Goal: Information Seeking & Learning: Learn about a topic

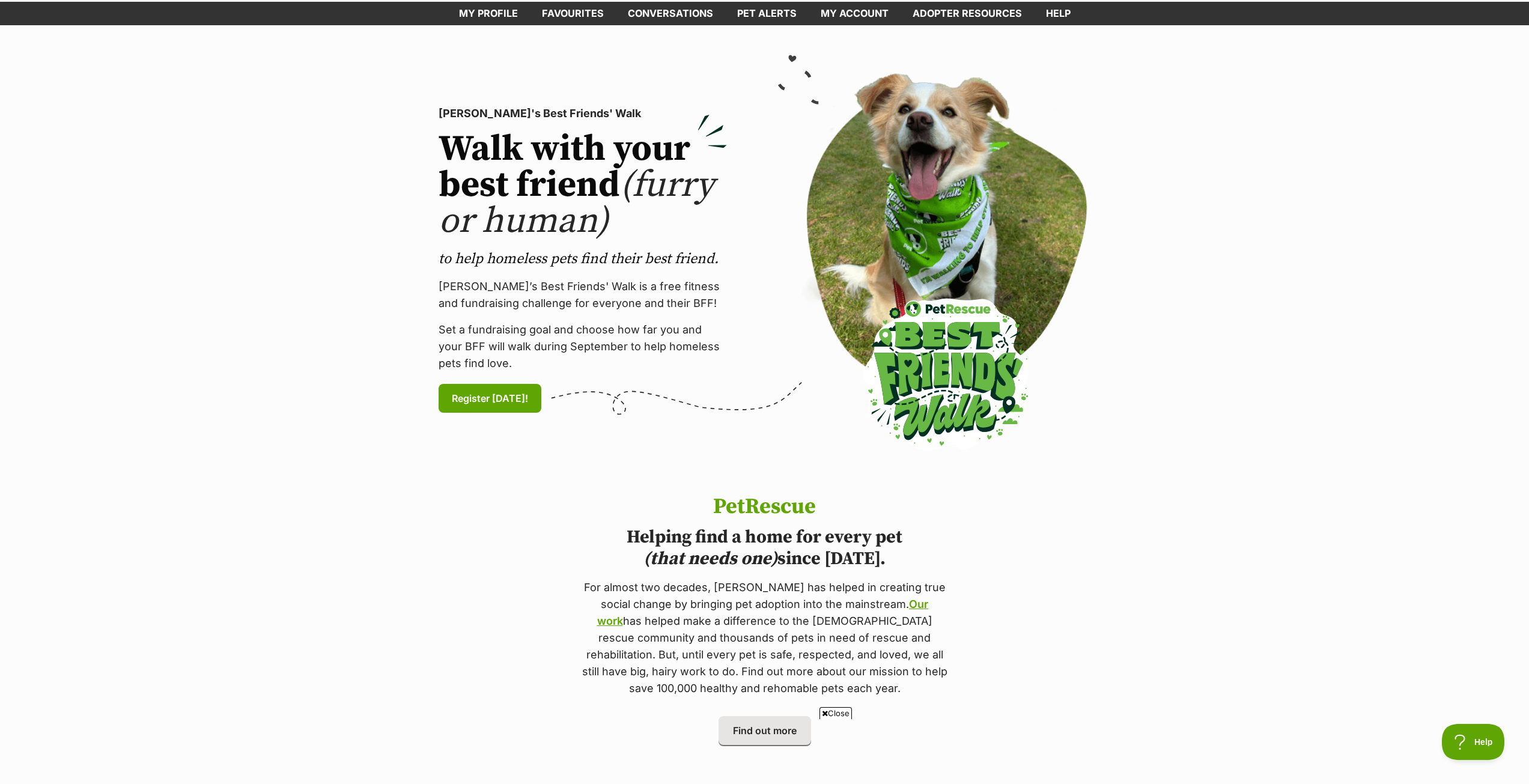
click at [485, 15] on link "My profile" at bounding box center [488, 13] width 83 height 23
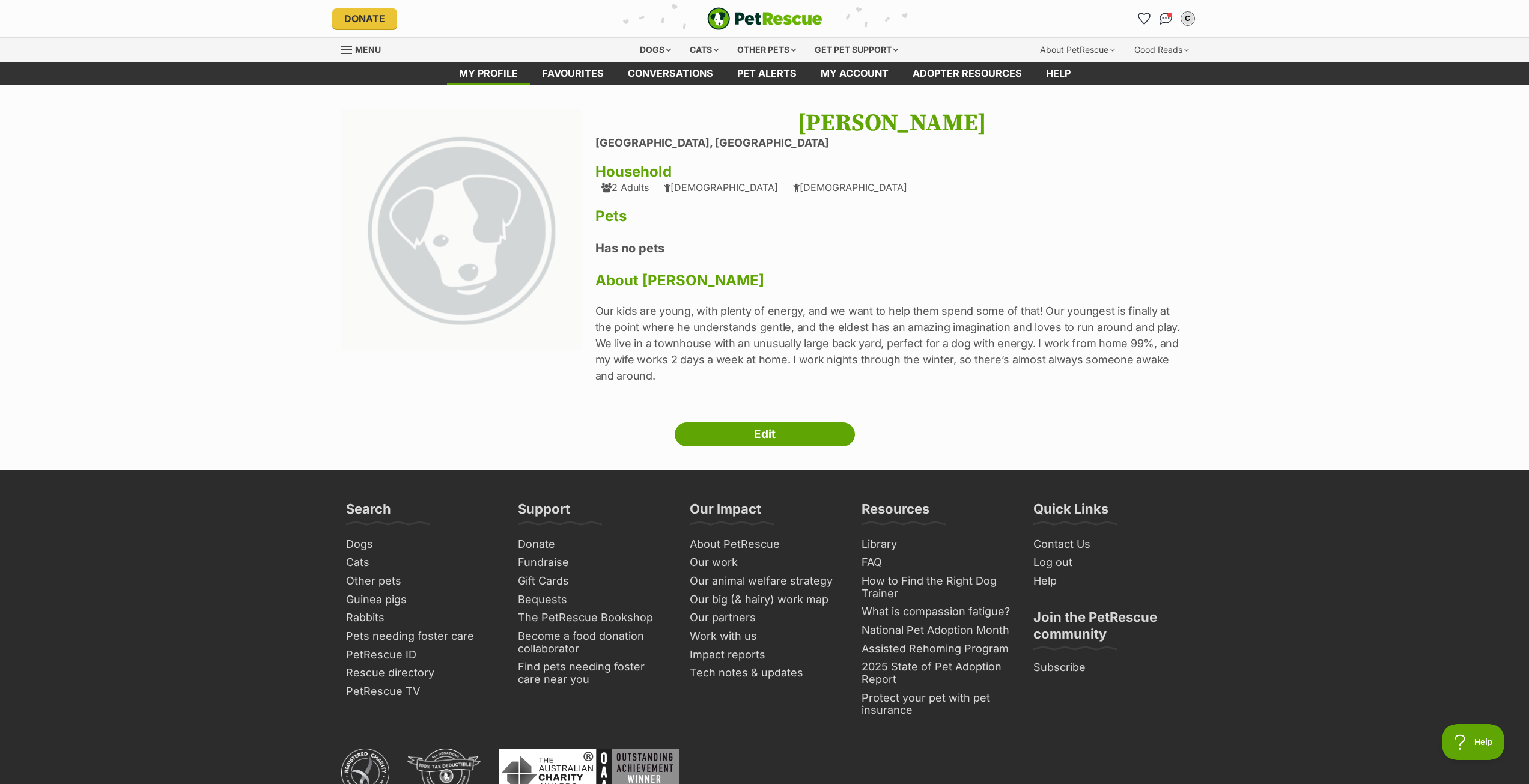
click at [595, 75] on link "Favourites" at bounding box center [572, 73] width 86 height 23
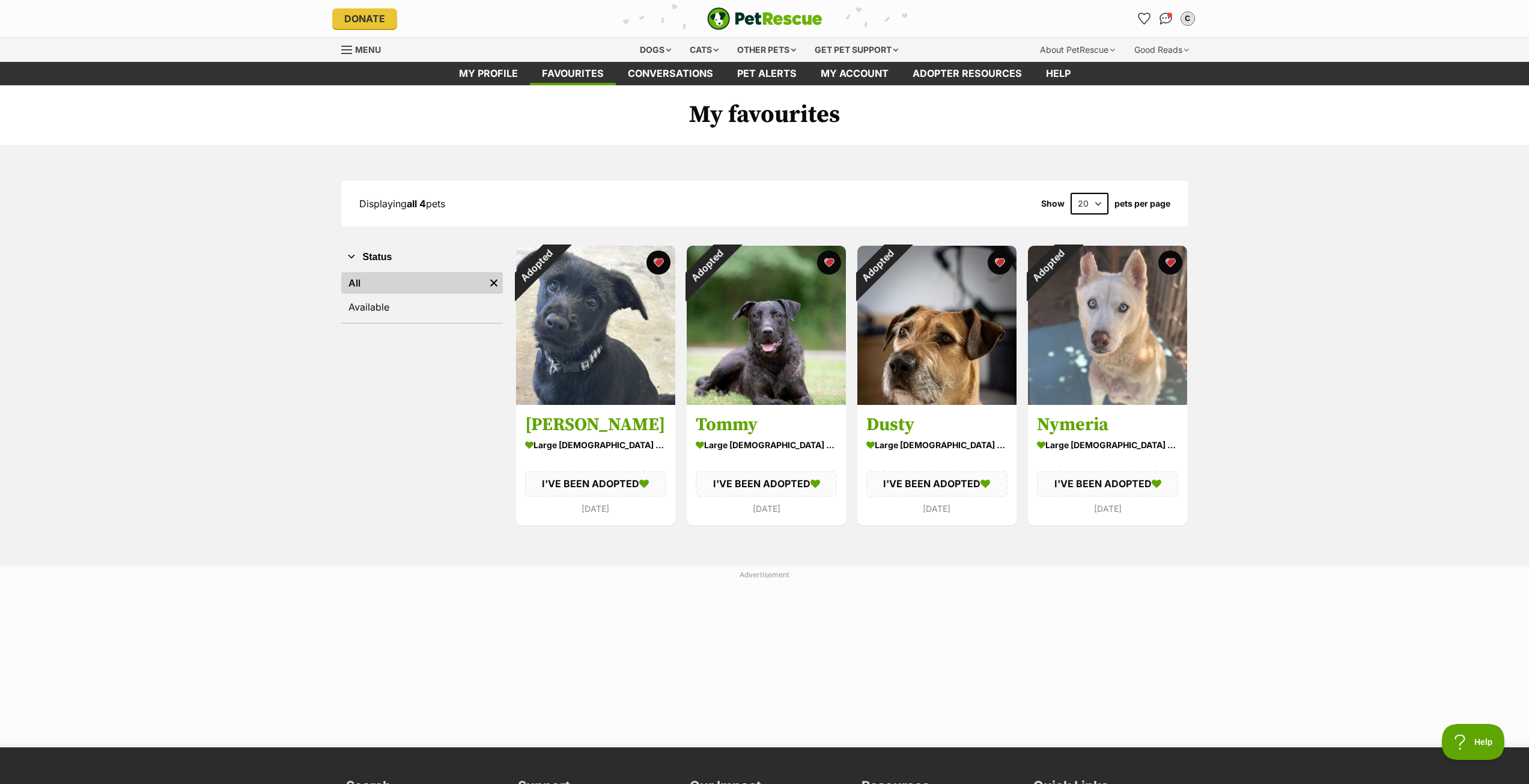
click at [658, 52] on div "Dogs" at bounding box center [656, 50] width 48 height 24
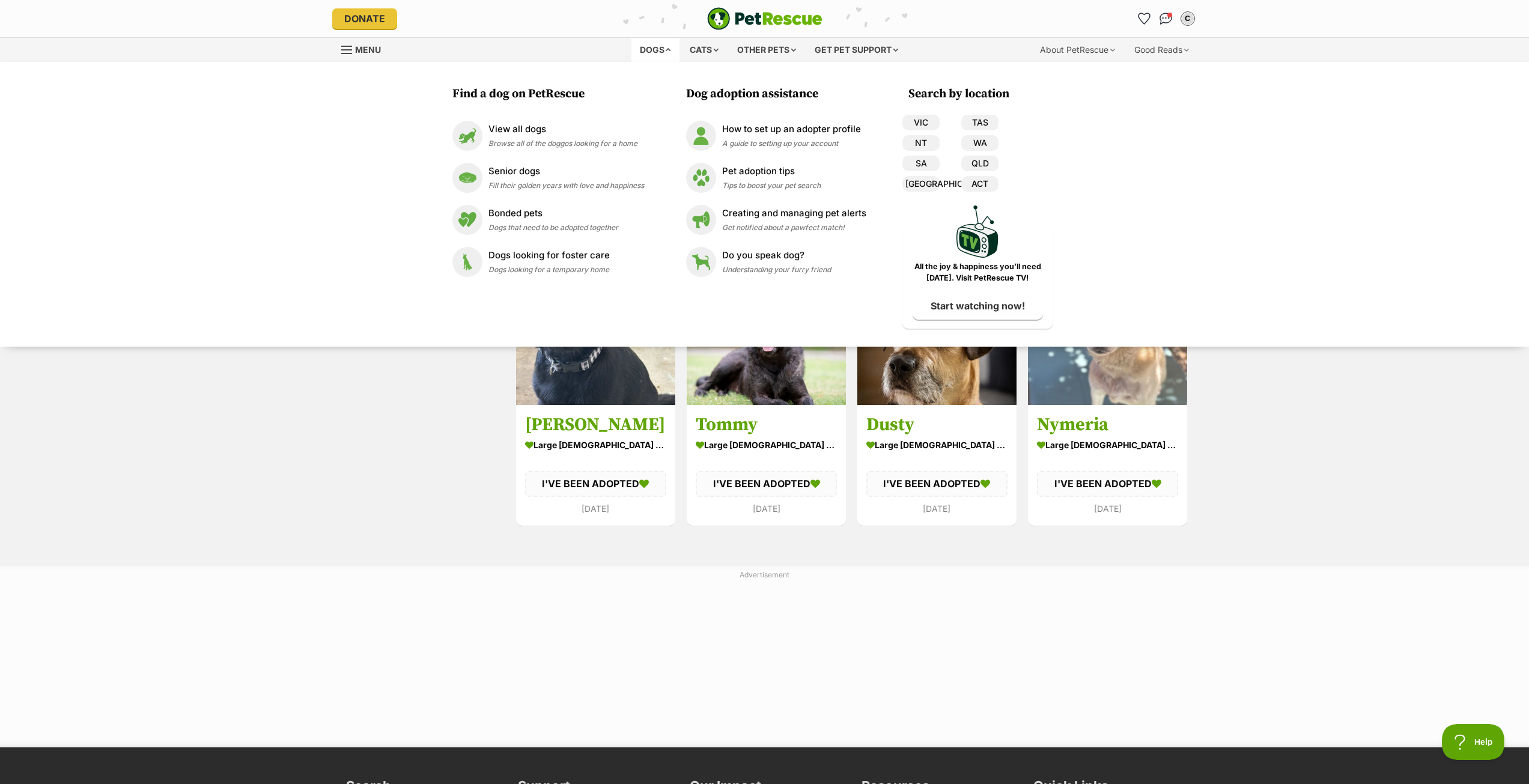
click at [531, 136] on div "View all dogs Browse all of the doggos looking for a home" at bounding box center [563, 136] width 149 height 26
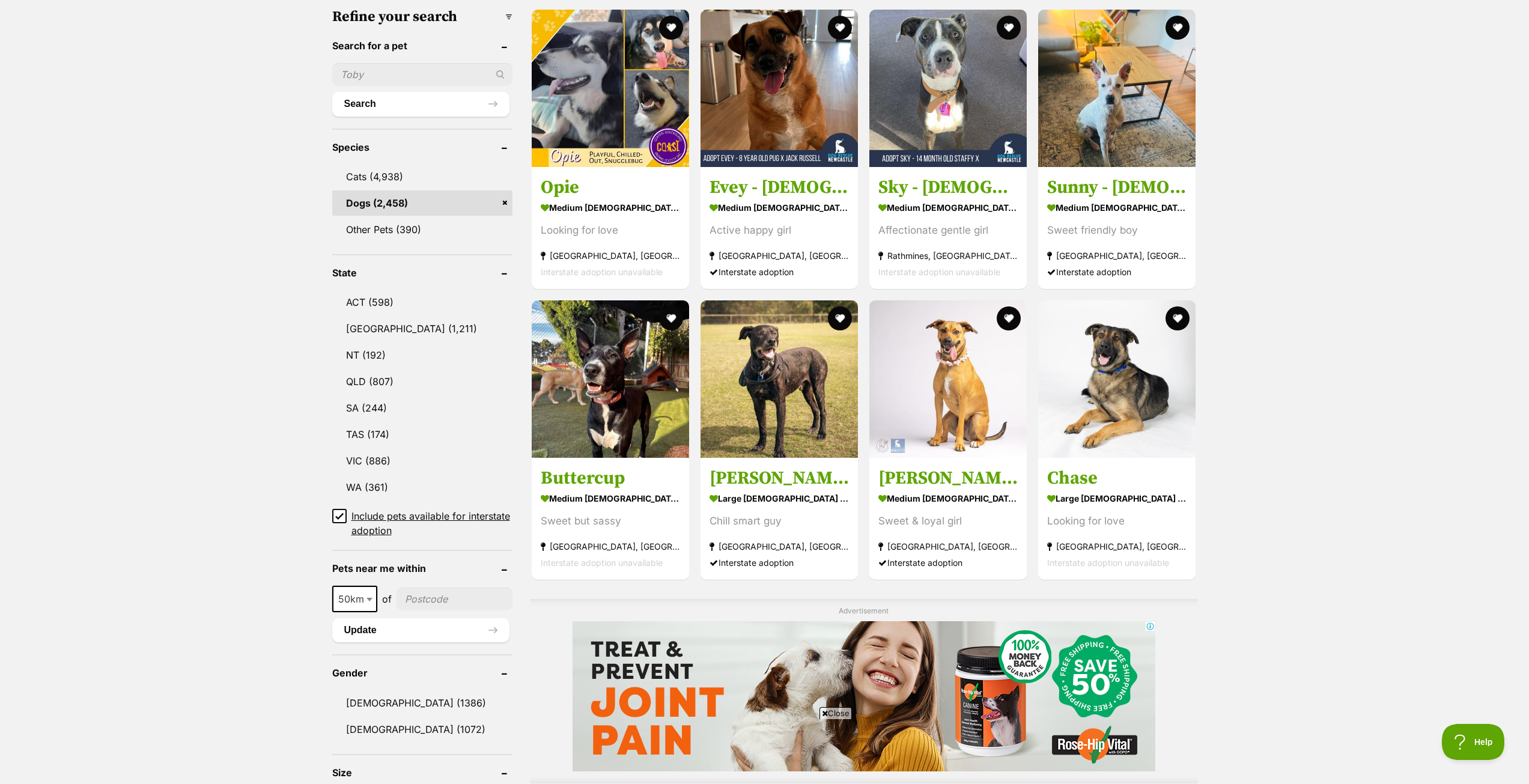
scroll to position [120, 0]
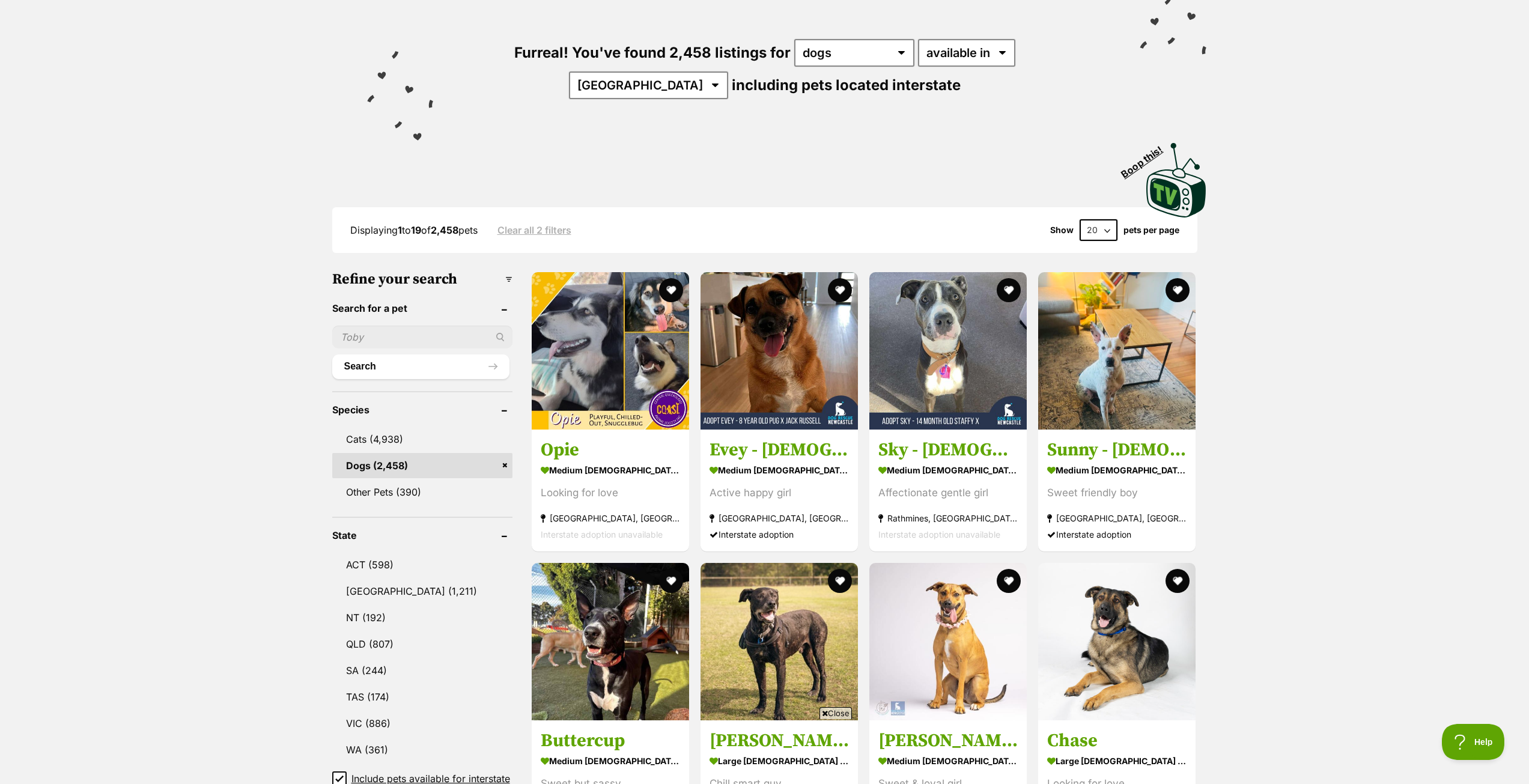
click at [1106, 225] on select "20 40 60" at bounding box center [1098, 230] width 38 height 22
select select "60"
click at [1080, 219] on select "20 40 60" at bounding box center [1098, 230] width 38 height 22
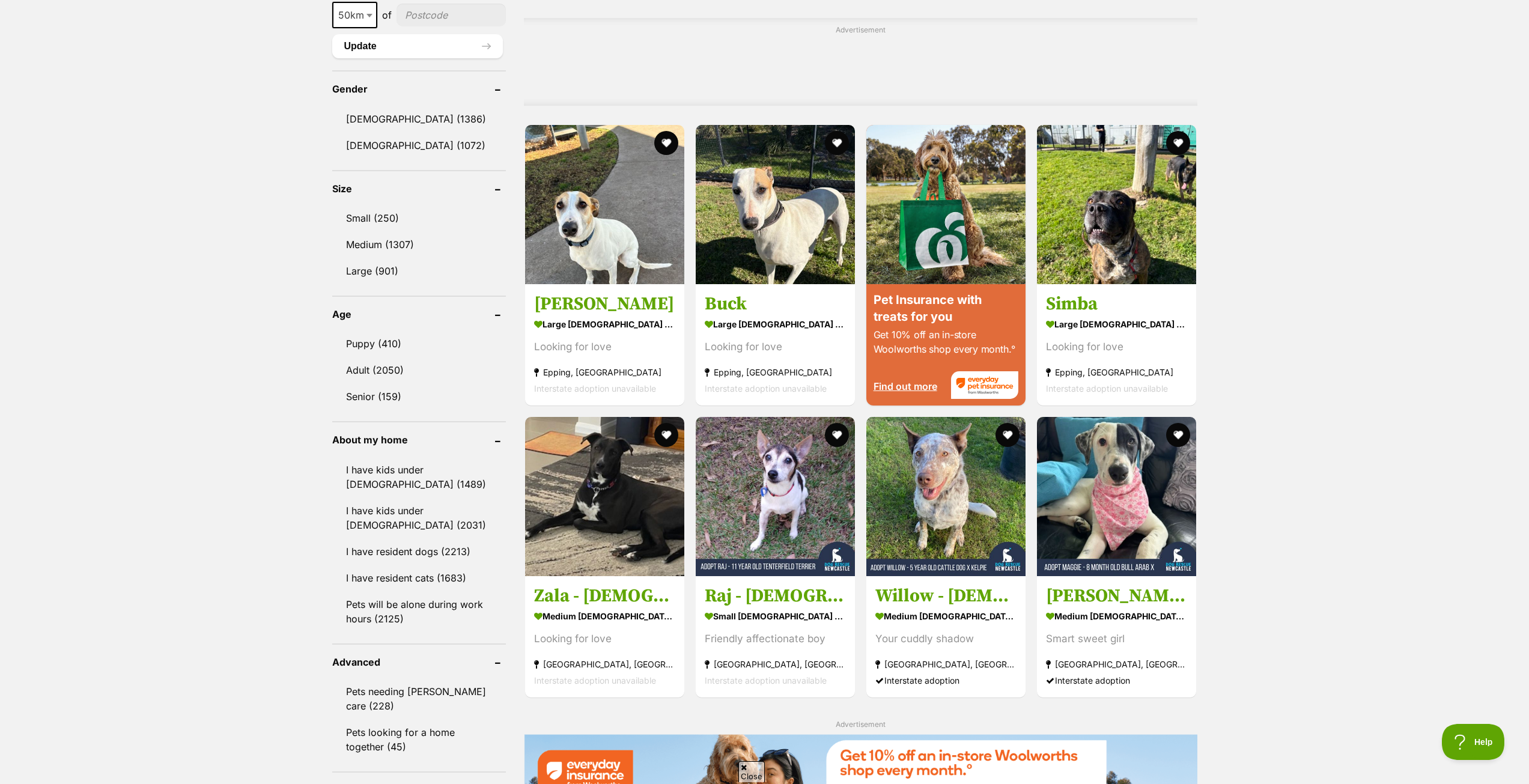
scroll to position [1022, 0]
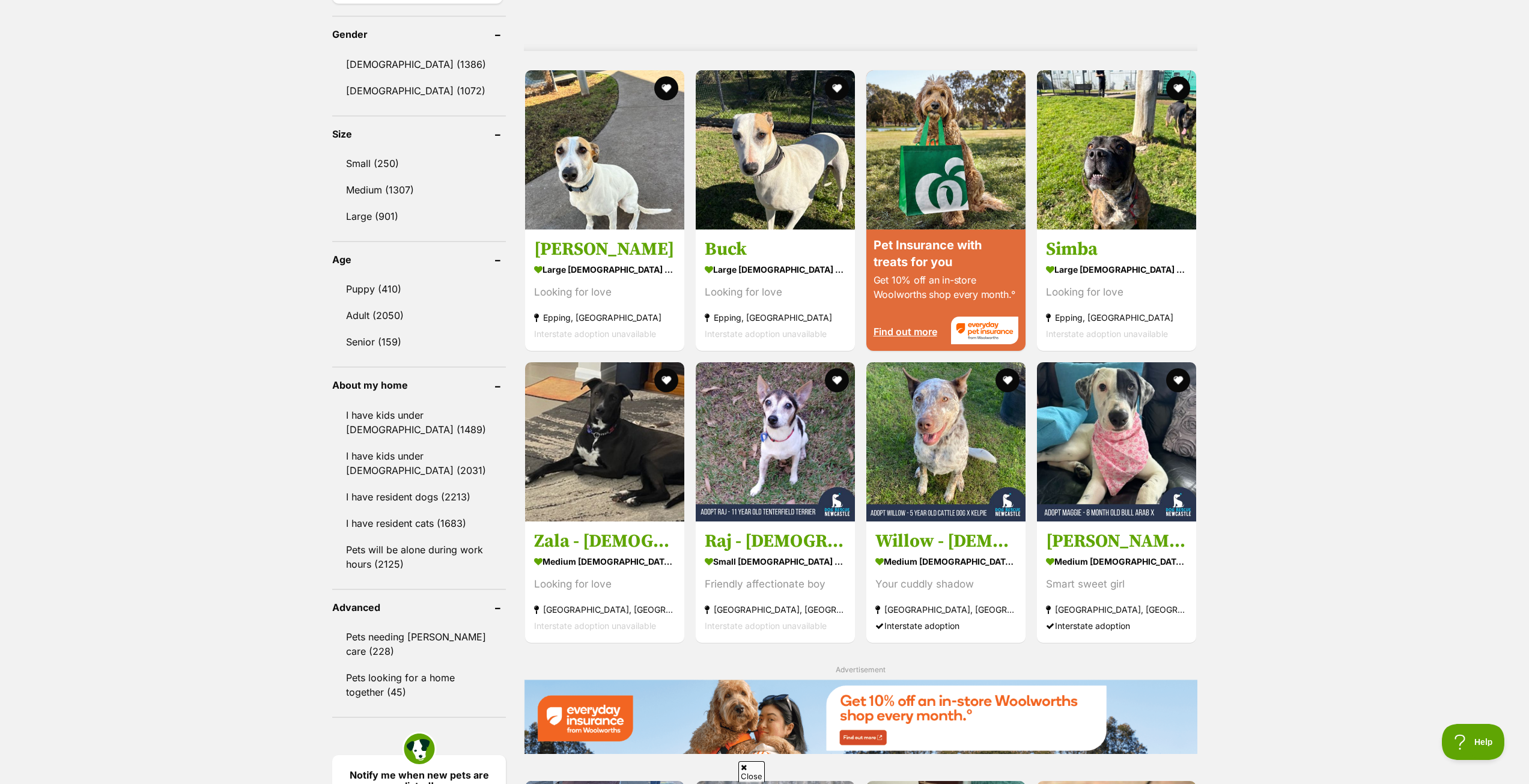
click at [423, 412] on link "I have kids under [DEMOGRAPHIC_DATA] (1489)" at bounding box center [419, 422] width 173 height 39
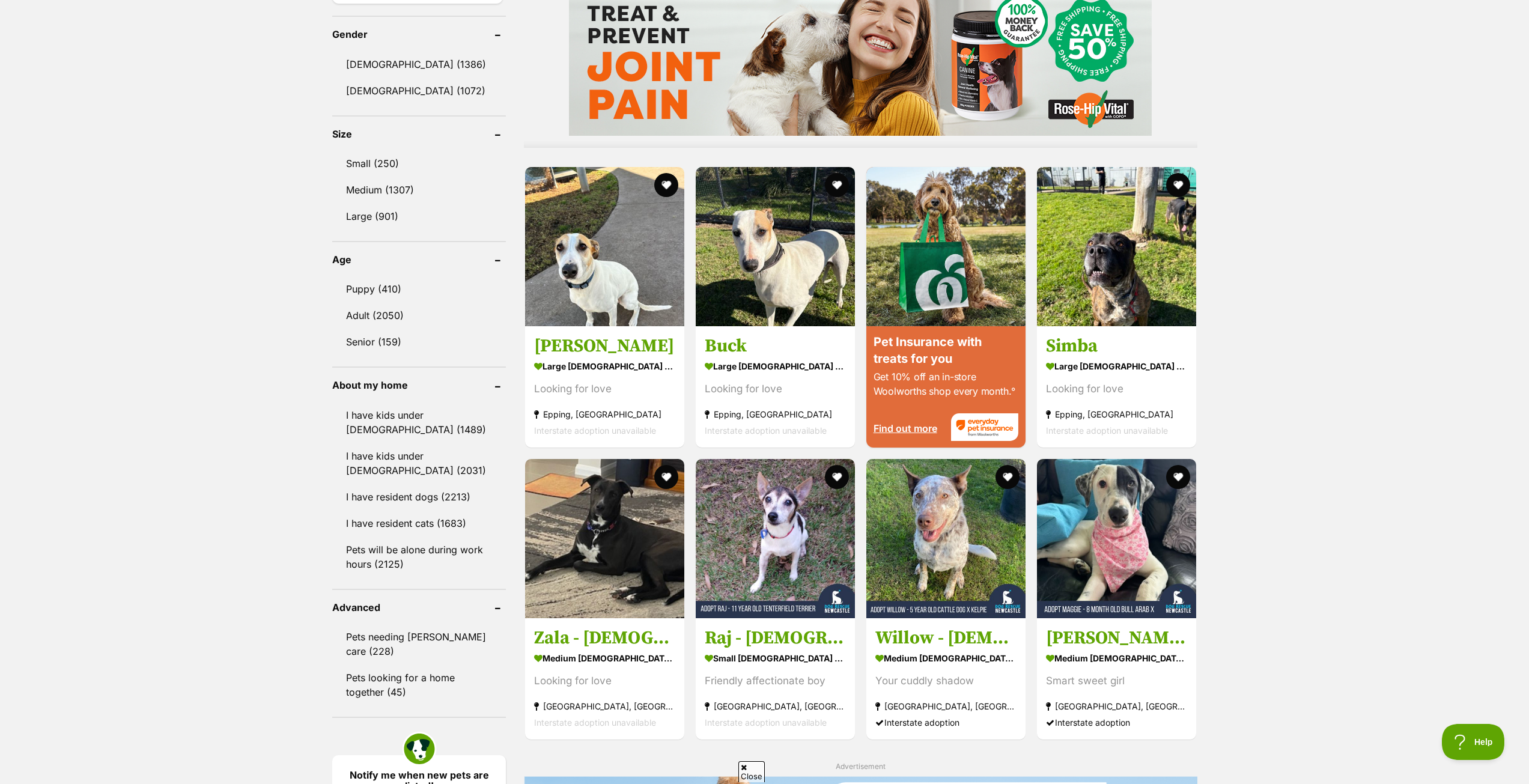
scroll to position [0, 0]
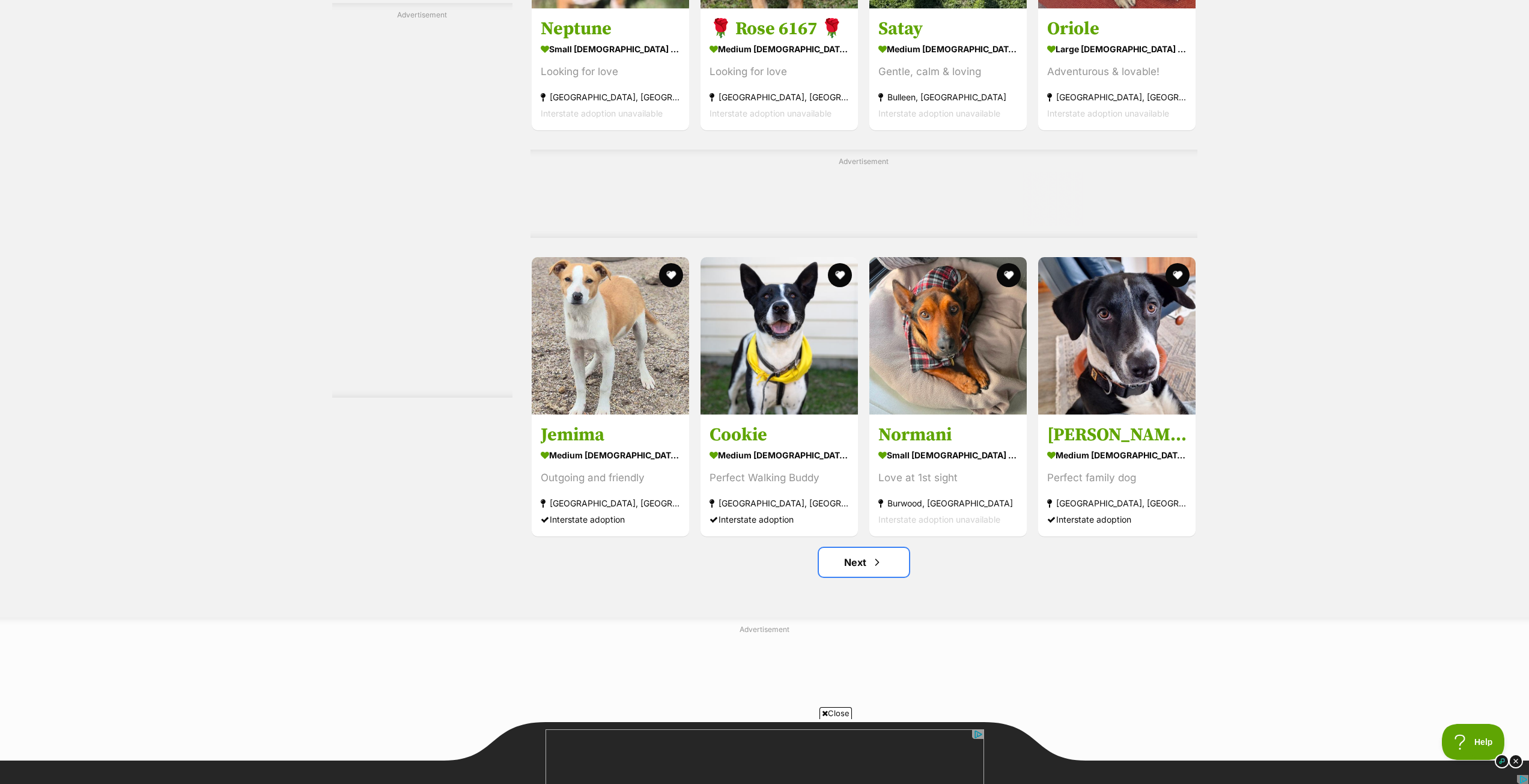
click at [893, 557] on link "Next" at bounding box center [864, 563] width 90 height 29
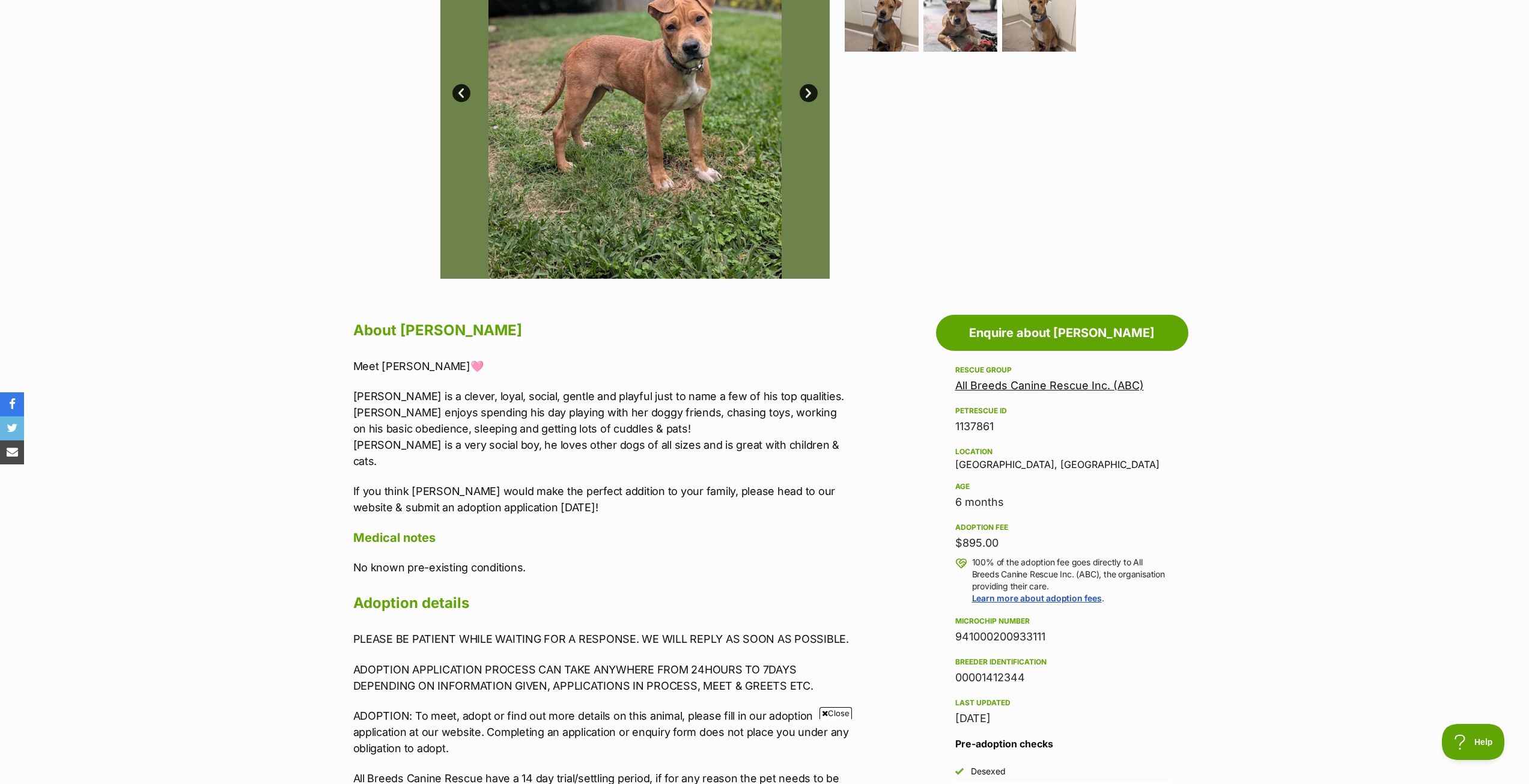
scroll to position [60, 0]
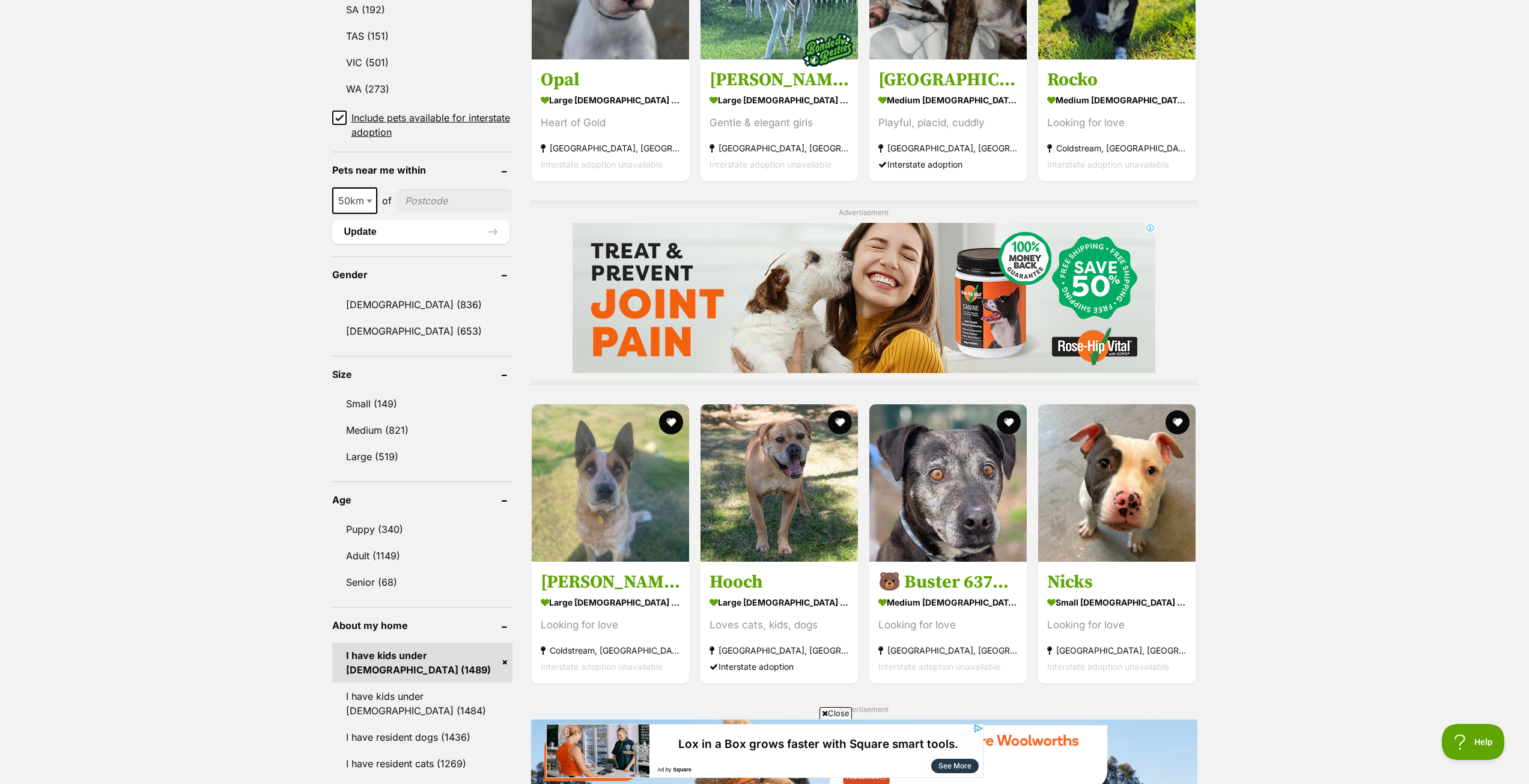
click at [401, 522] on link "Puppy (340)" at bounding box center [422, 529] width 181 height 25
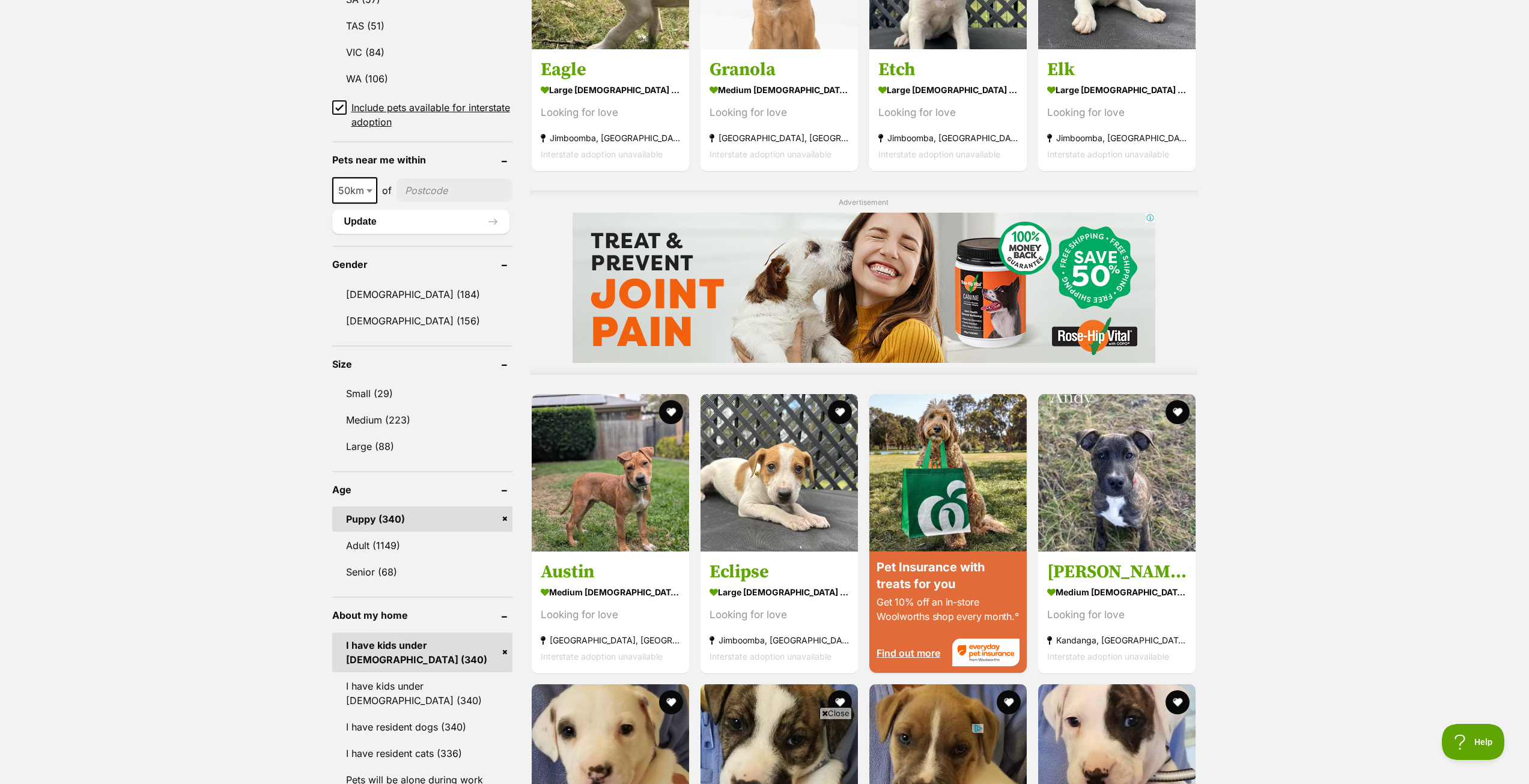
click at [359, 451] on link "Large (88)" at bounding box center [422, 446] width 181 height 25
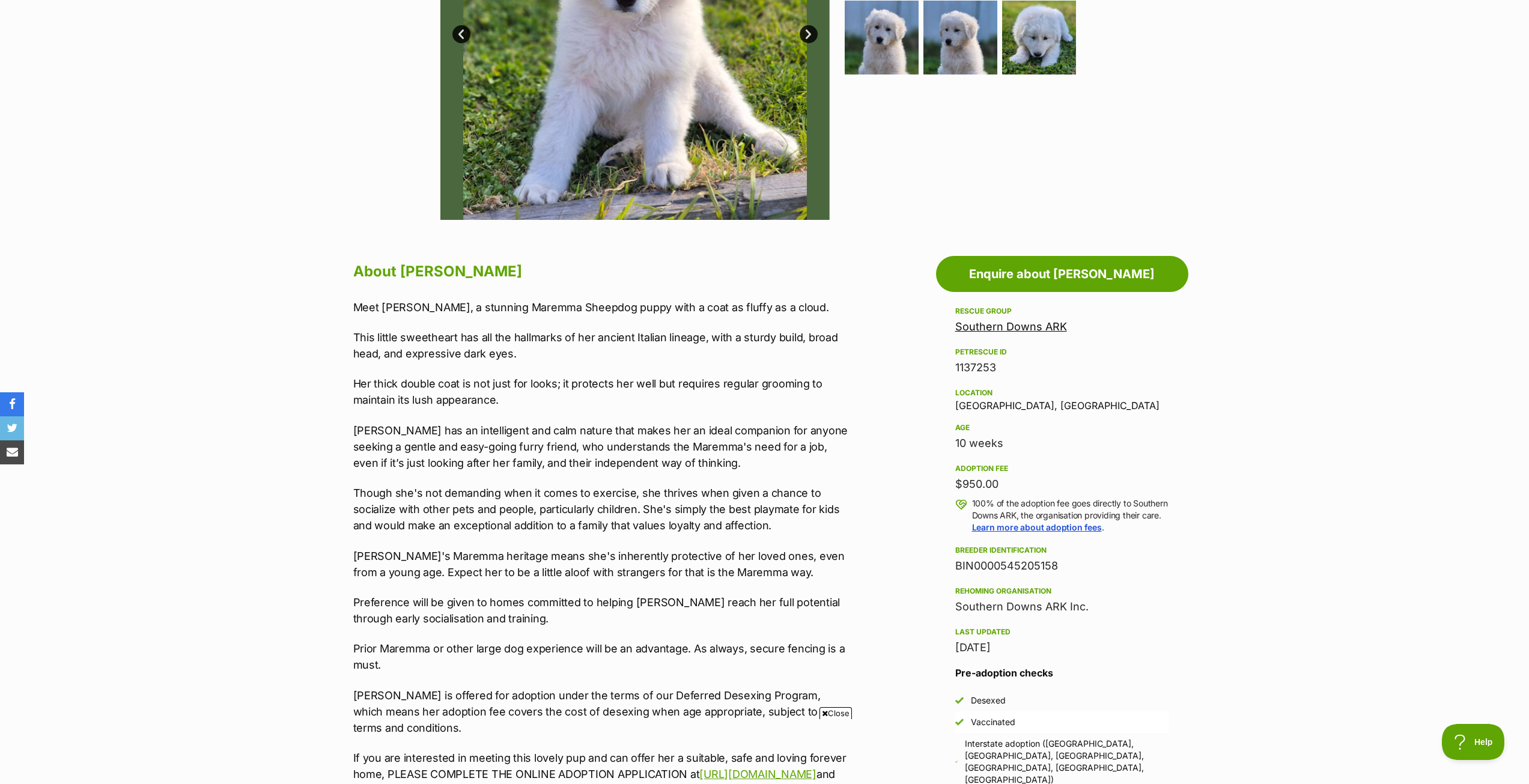
scroll to position [420, 0]
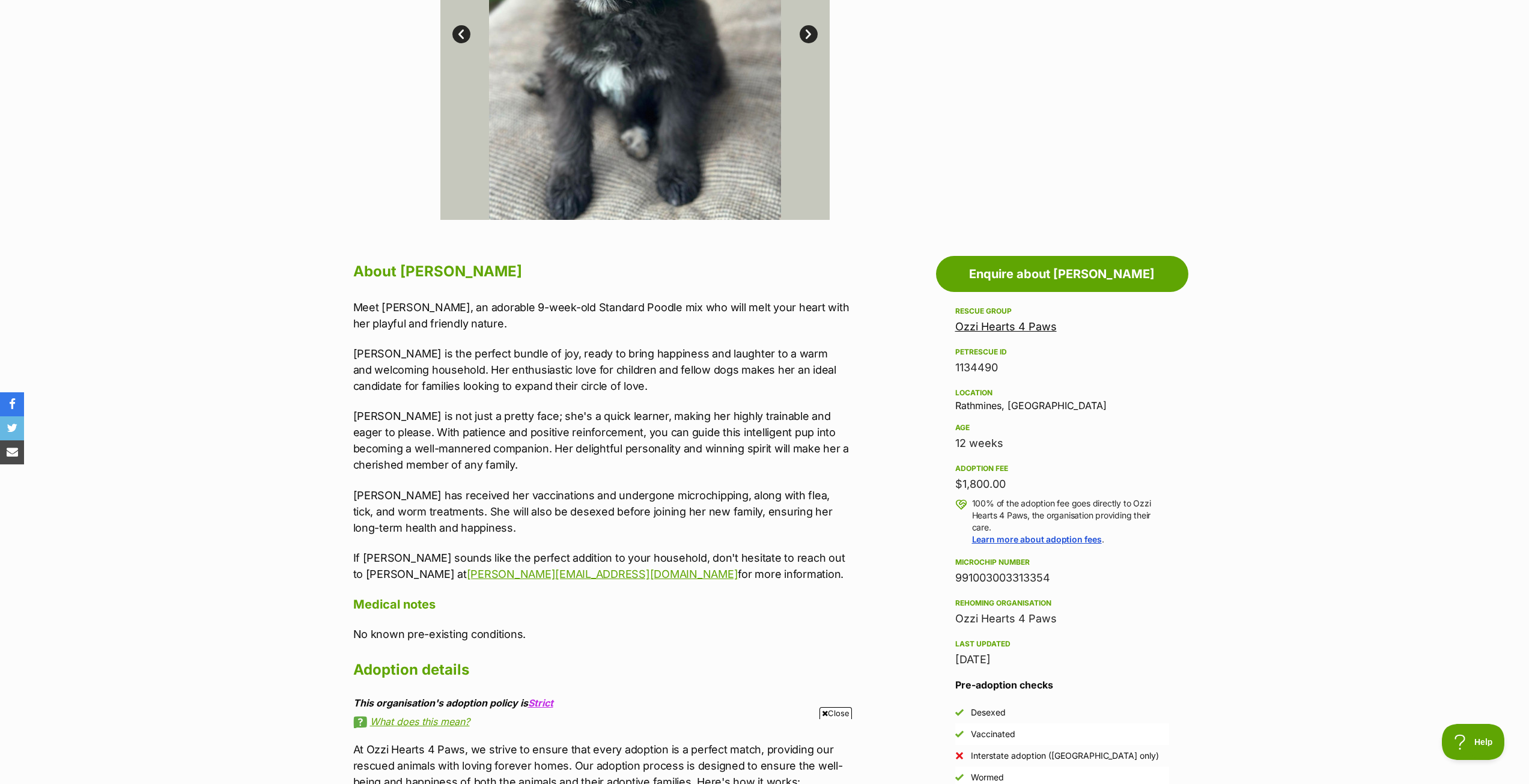
scroll to position [420, 0]
drag, startPoint x: 959, startPoint y: 402, endPoint x: 1066, endPoint y: 403, distance: 107.0
click at [1066, 403] on div "Location Rathmines, NSW" at bounding box center [1062, 396] width 214 height 25
click at [958, 403] on div "Location Rathmines, NSW" at bounding box center [1062, 396] width 214 height 25
drag, startPoint x: 956, startPoint y: 403, endPoint x: 1041, endPoint y: 406, distance: 85.1
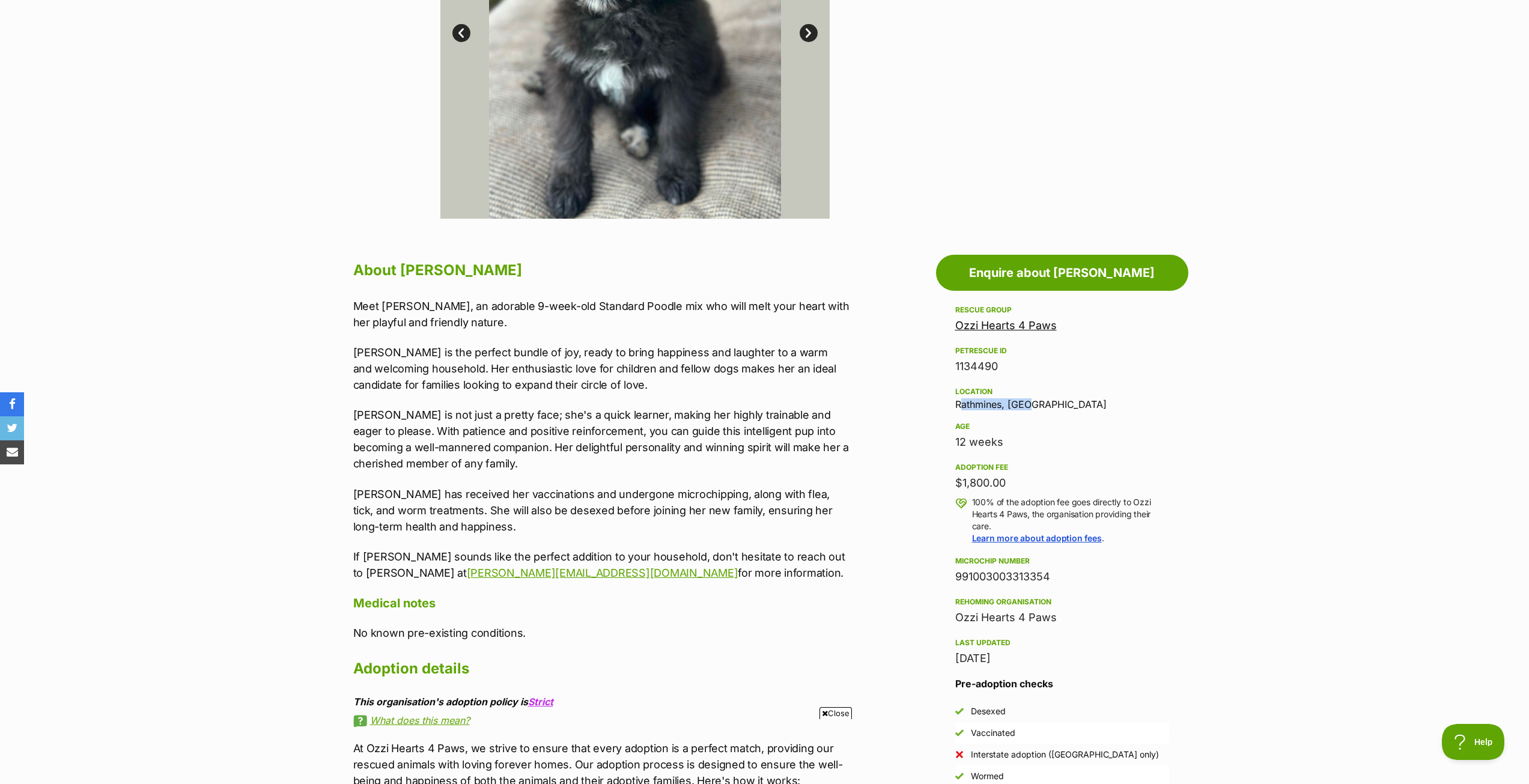
click at [1041, 406] on div "Location Rathmines, NSW" at bounding box center [1062, 396] width 214 height 25
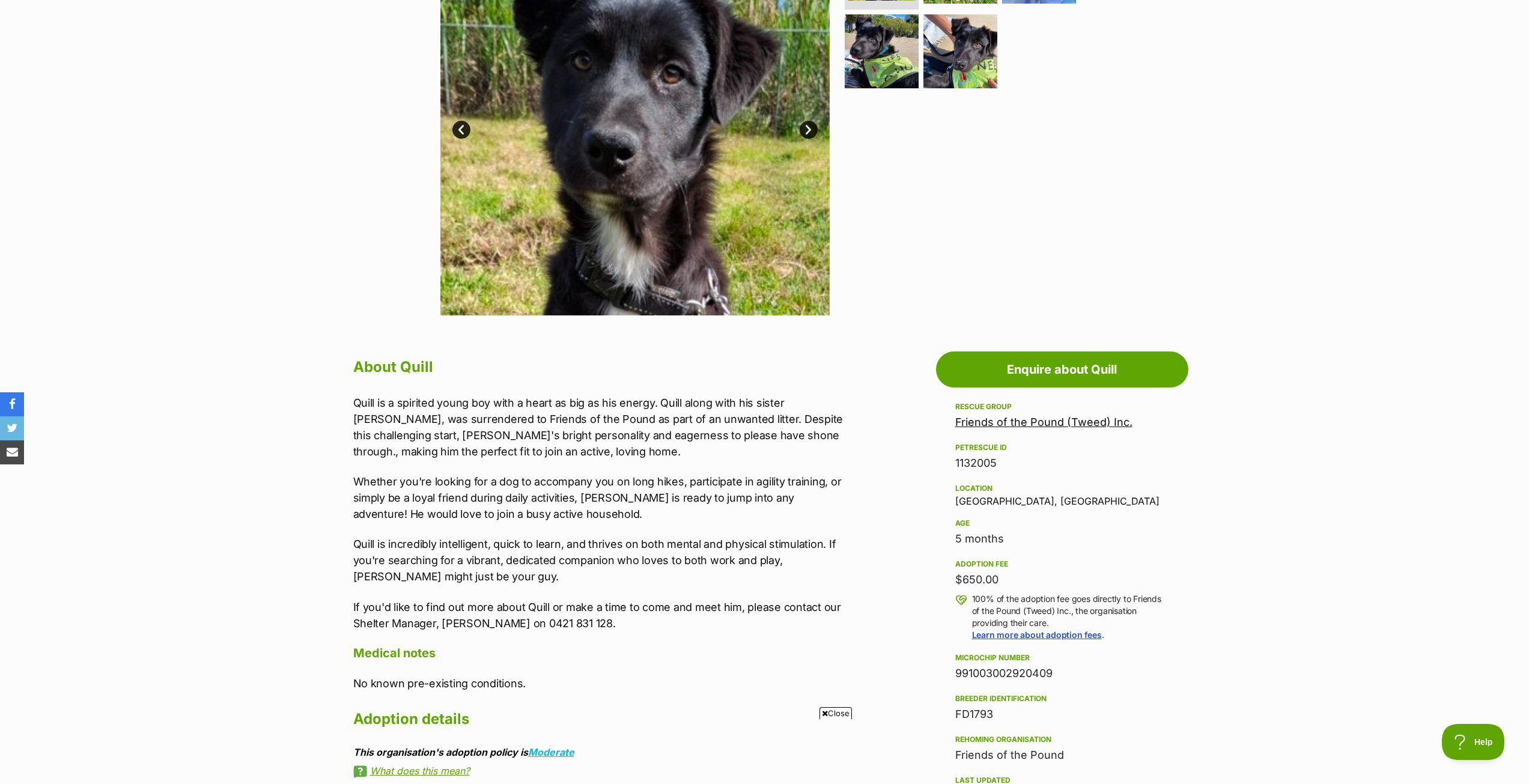
scroll to position [360, 0]
